Goal: Check status: Check status

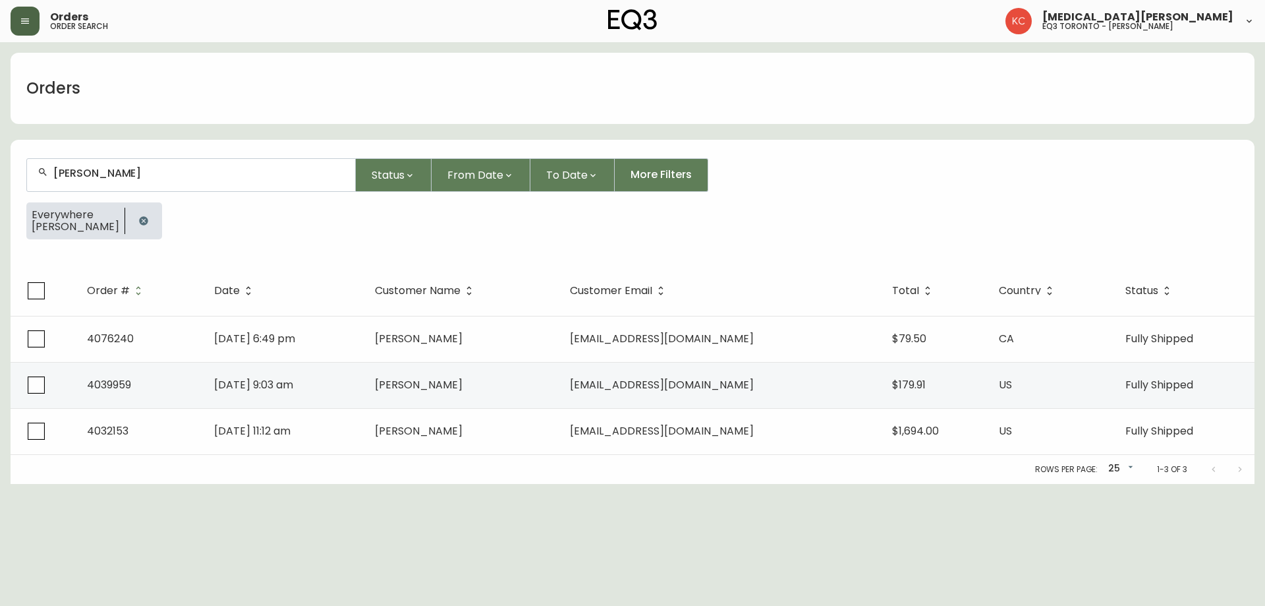
click at [20, 16] on icon "button" at bounding box center [25, 21] width 11 height 11
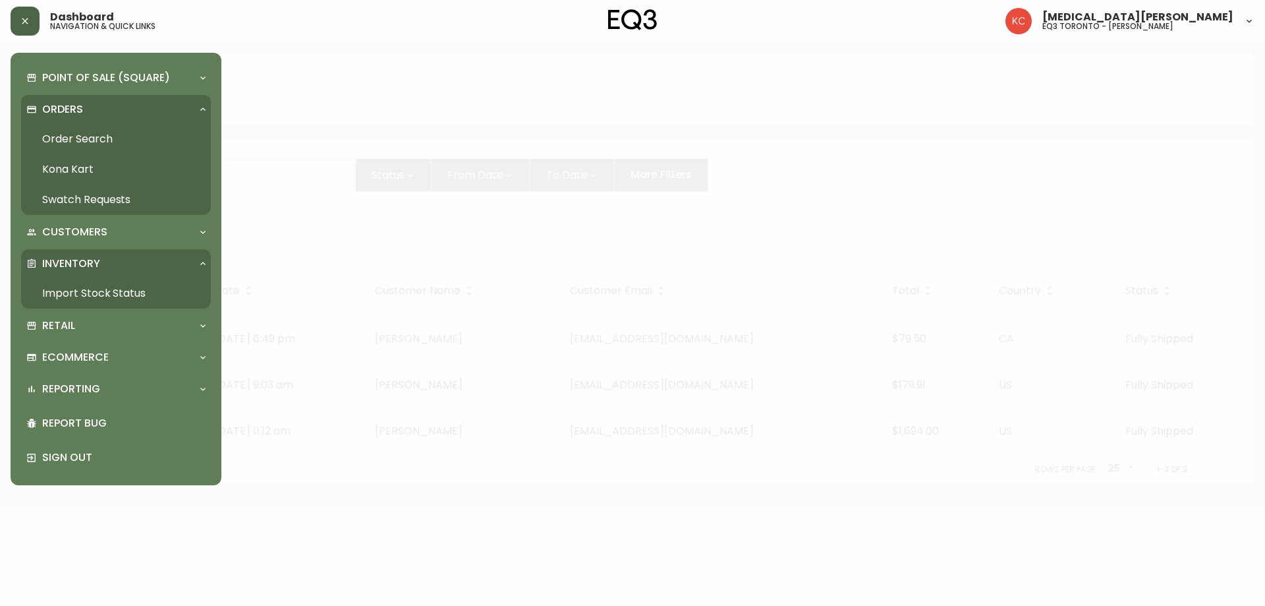
click at [88, 267] on p "Inventory" at bounding box center [71, 263] width 58 height 14
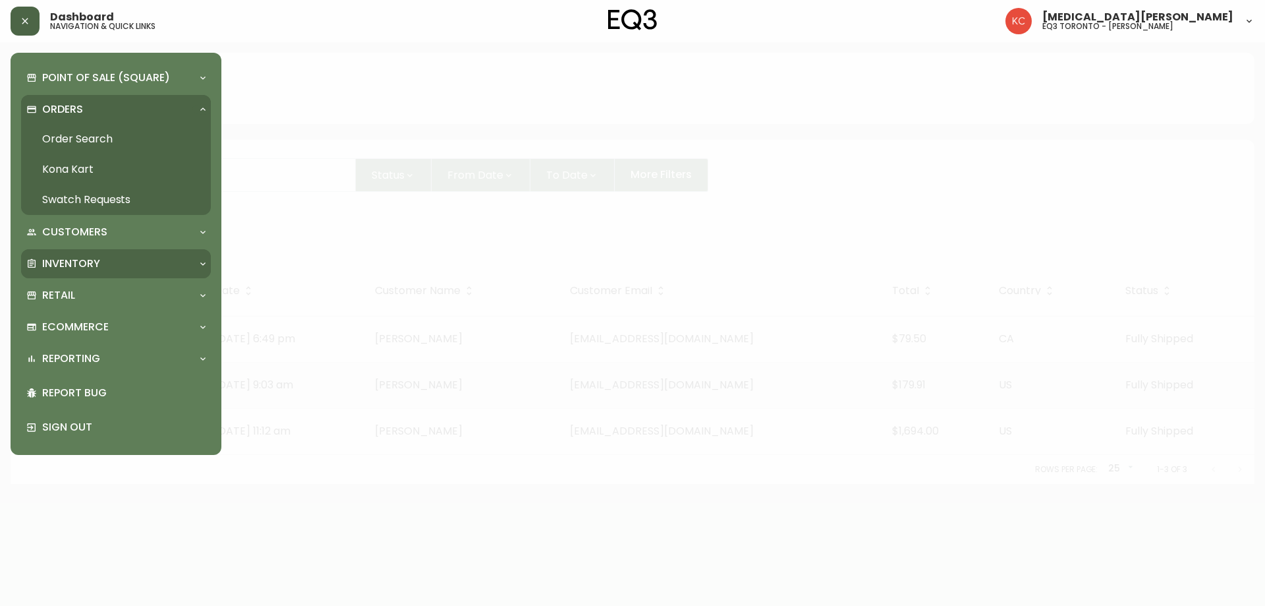
click at [84, 270] on p "Inventory" at bounding box center [71, 263] width 58 height 14
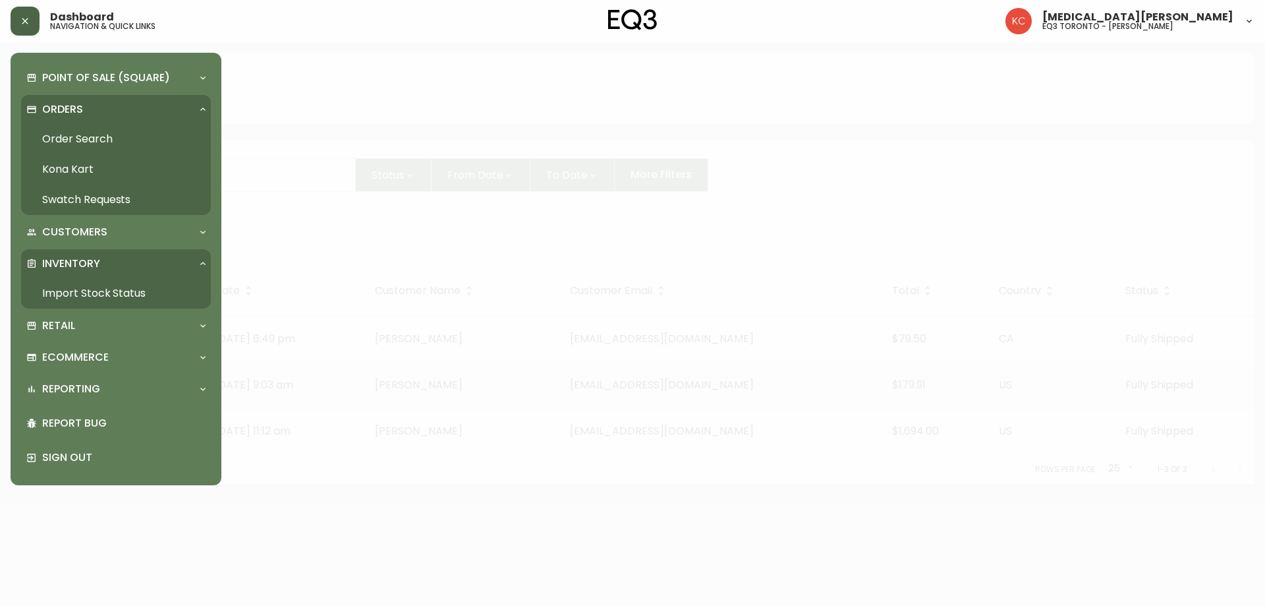
click at [86, 293] on link "Import Stock Status" at bounding box center [116, 293] width 190 height 30
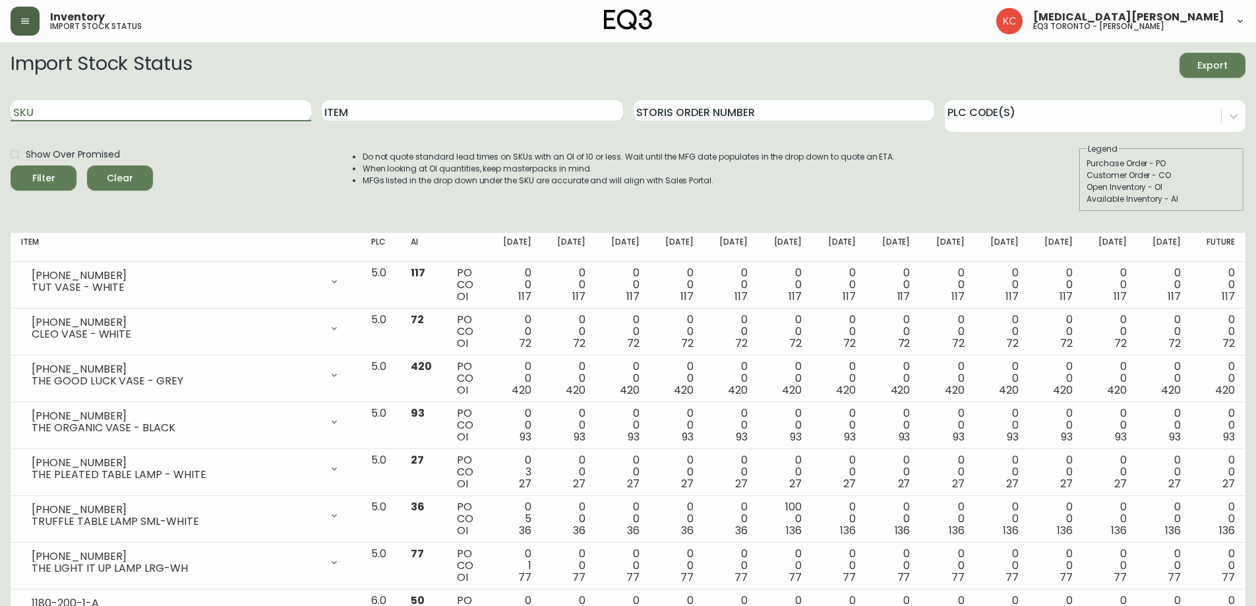
click at [61, 109] on input "SKU" at bounding box center [161, 110] width 301 height 21
paste input "[PHONE_NUMBER]"
type input "[PHONE_NUMBER]"
click at [11, 165] on button "Filter" at bounding box center [44, 177] width 66 height 25
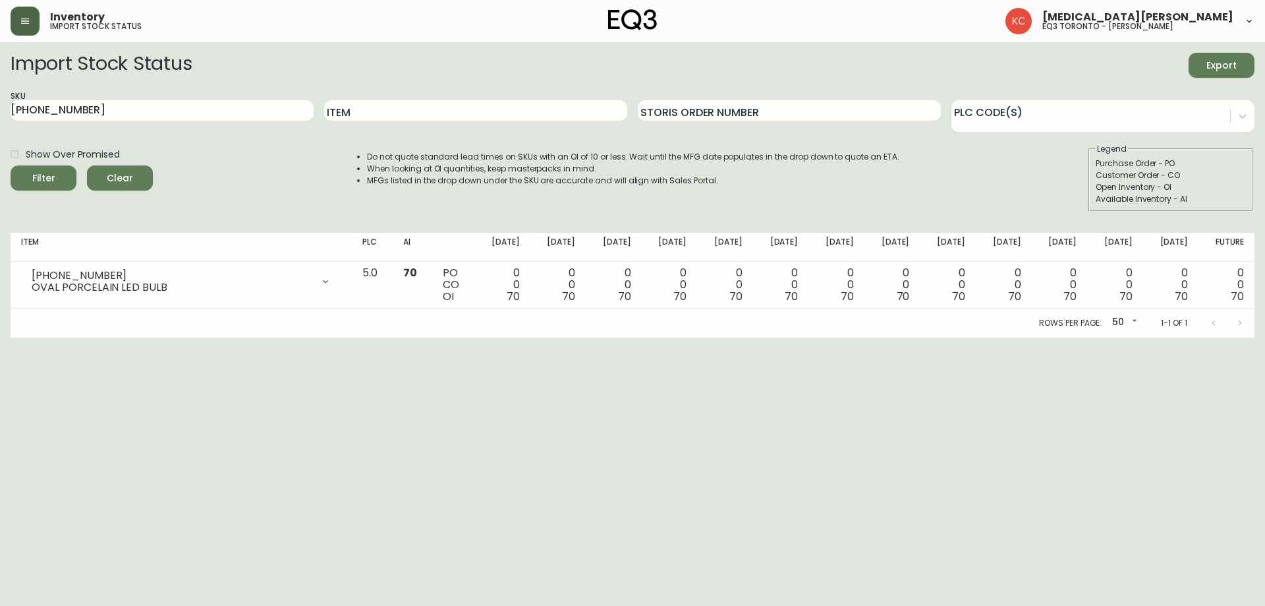
click at [966, 337] on html "Inventory import stock status [MEDICAL_DATA][PERSON_NAME] eq3 toronto - [PERSON…" at bounding box center [632, 168] width 1265 height 337
